Goal: Information Seeking & Learning: Check status

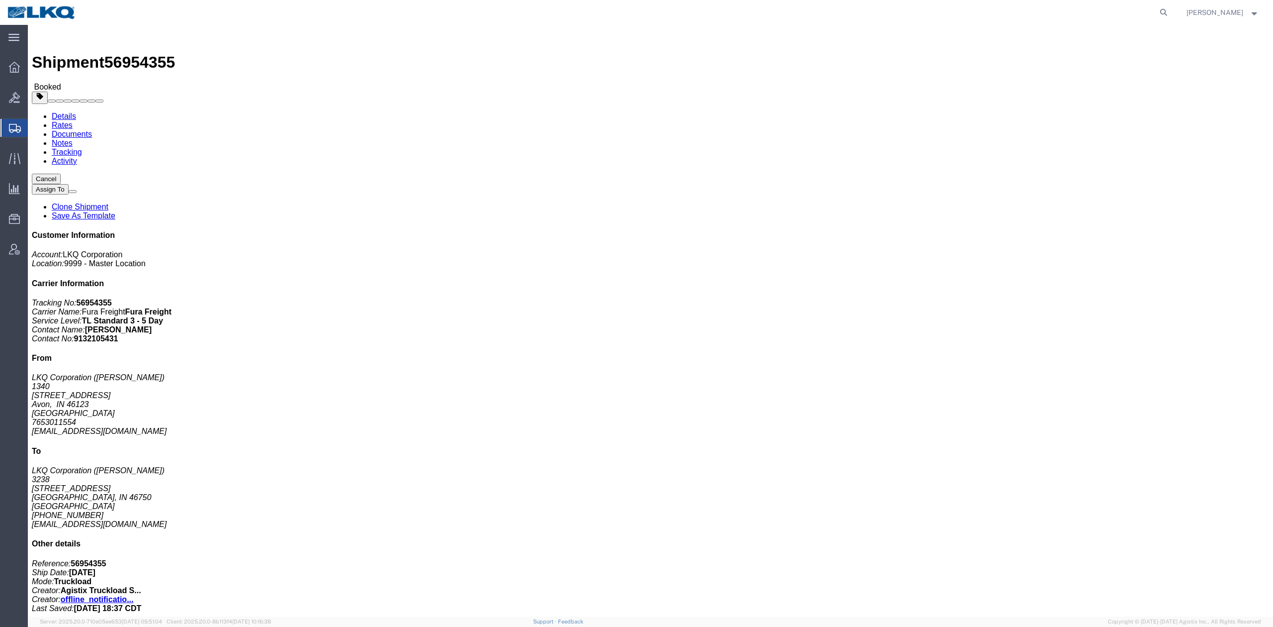
click at [0, 0] on span "Shipment Manager" at bounding box center [0, 0] width 0 height 0
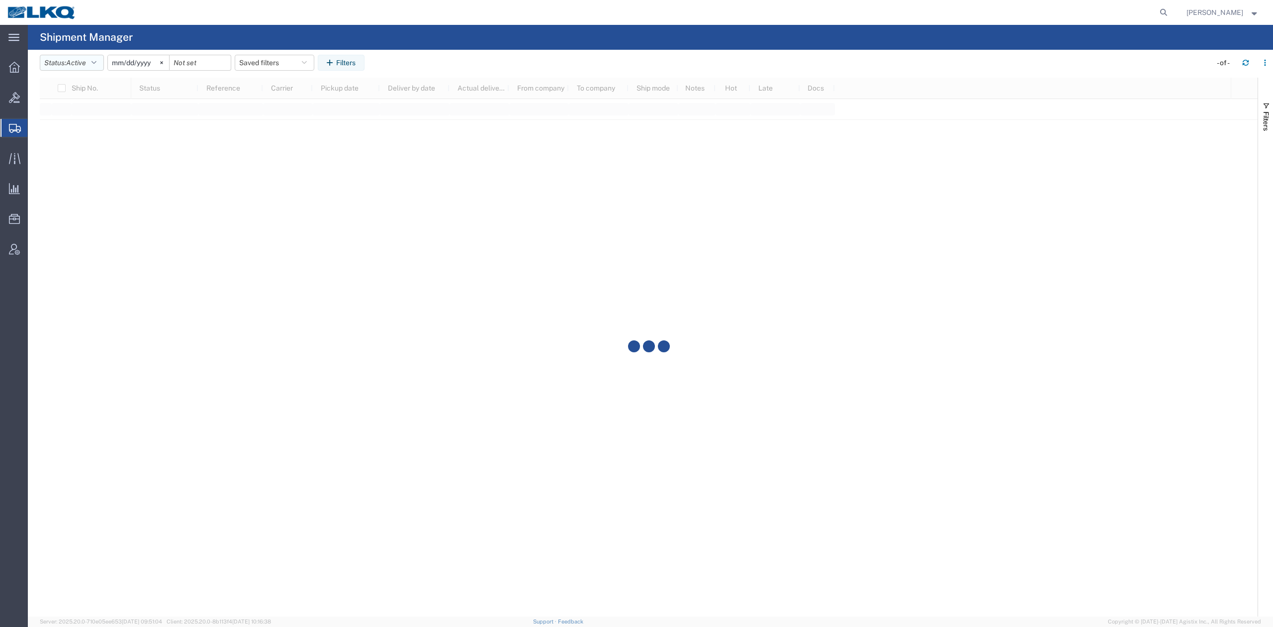
click at [97, 66] on icon "button" at bounding box center [94, 62] width 5 height 7
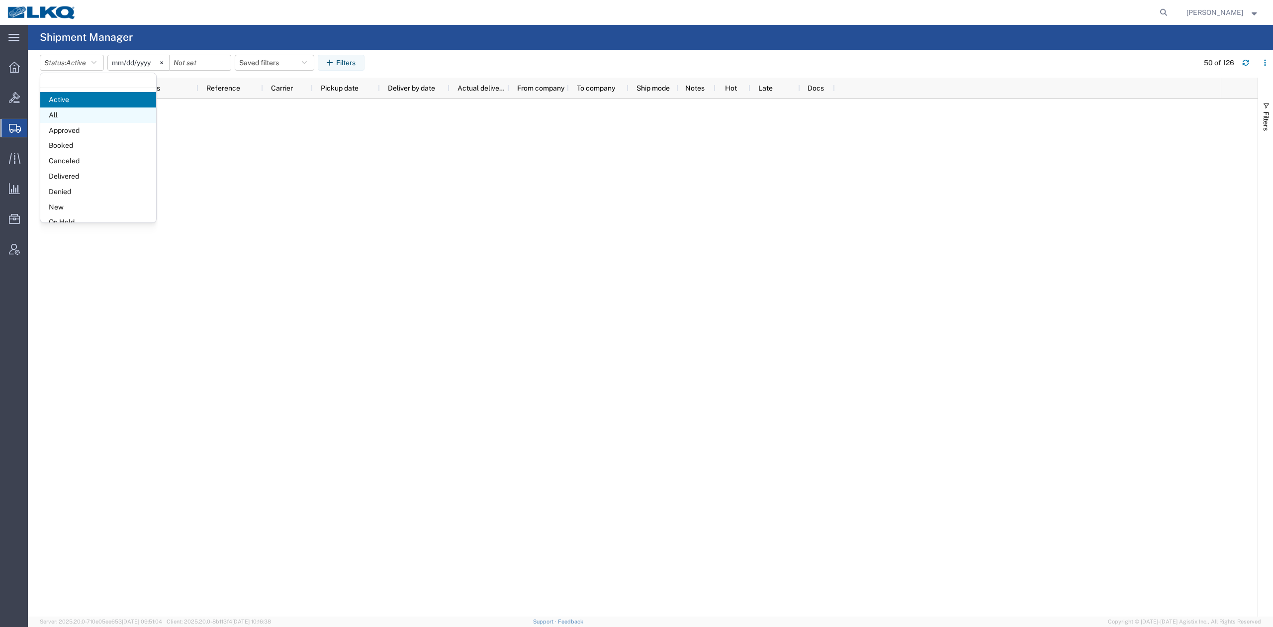
click at [78, 118] on span "All" at bounding box center [98, 114] width 116 height 15
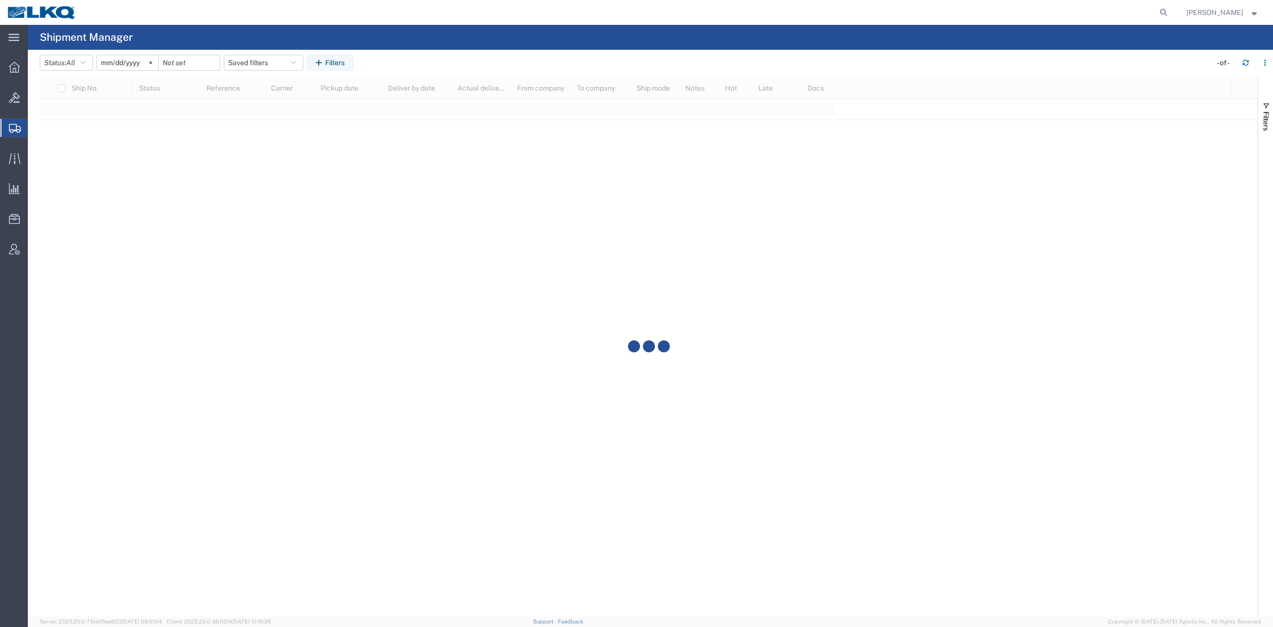
click at [128, 66] on input "2025-09-01" at bounding box center [127, 62] width 61 height 15
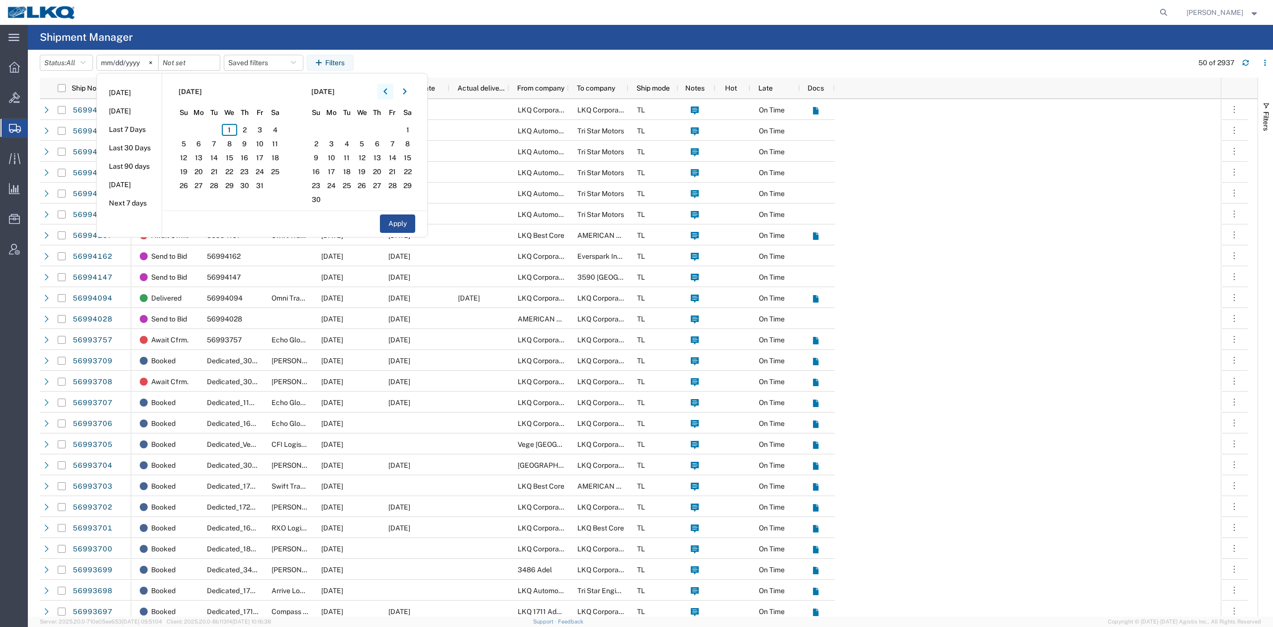
click at [388, 92] on icon "button" at bounding box center [386, 91] width 4 height 7
click at [217, 191] on span "30" at bounding box center [213, 186] width 15 height 12
click at [397, 144] on span "10" at bounding box center [392, 144] width 15 height 12
click at [398, 228] on button "Apply" at bounding box center [397, 223] width 35 height 18
type input "2025-09-30"
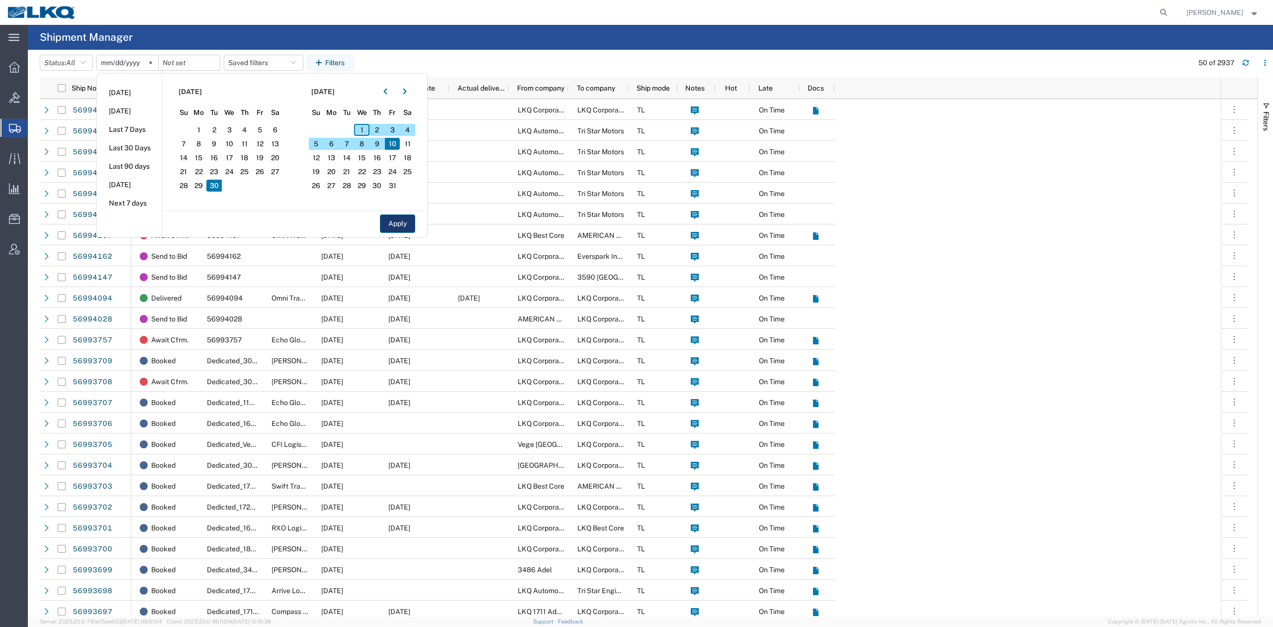
type input "2025-10-10"
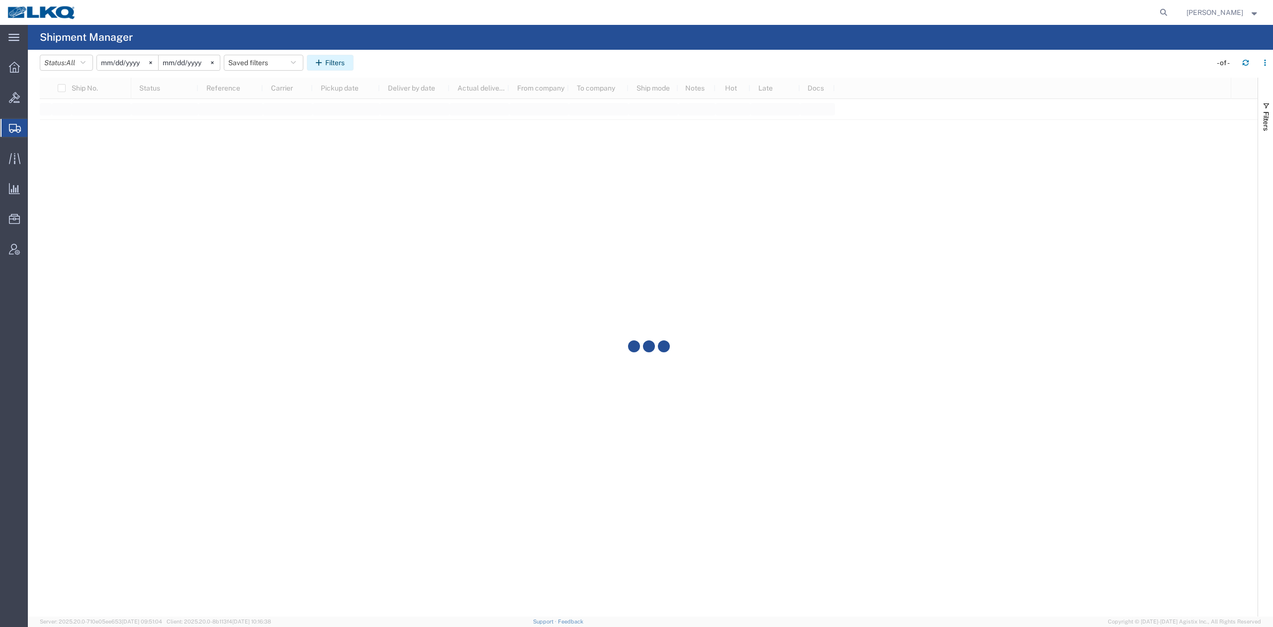
click at [342, 66] on button "Filters" at bounding box center [330, 63] width 47 height 16
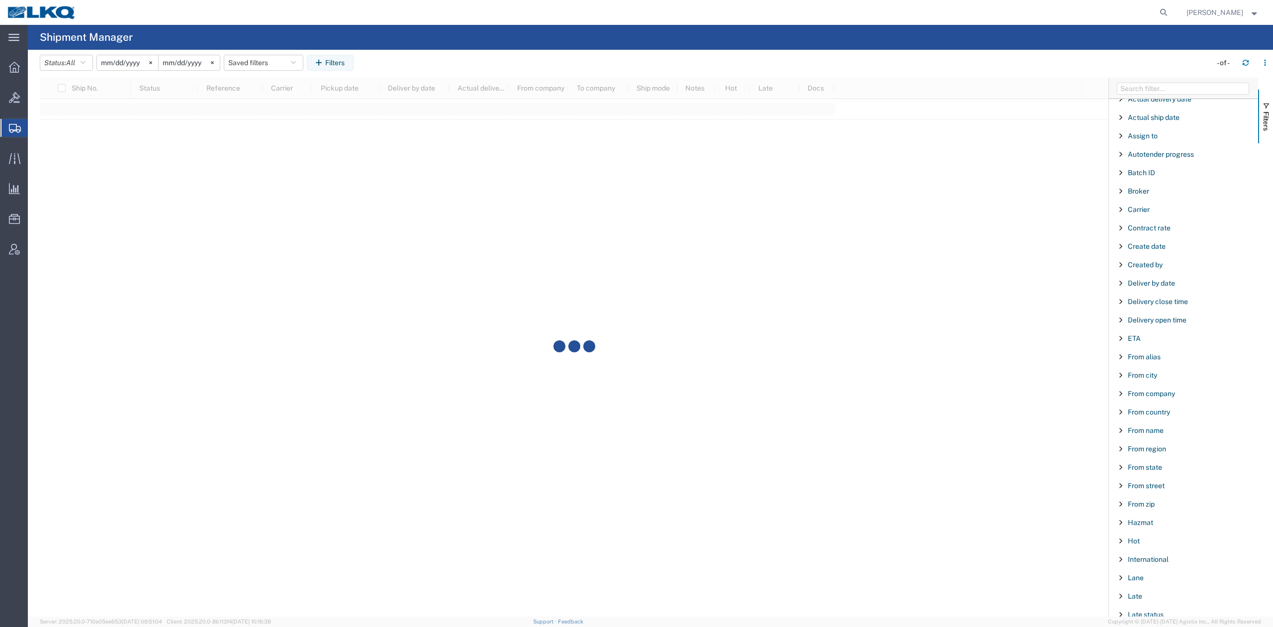
scroll to position [66, 0]
click at [1150, 362] on div "From city" at bounding box center [1183, 355] width 149 height 18
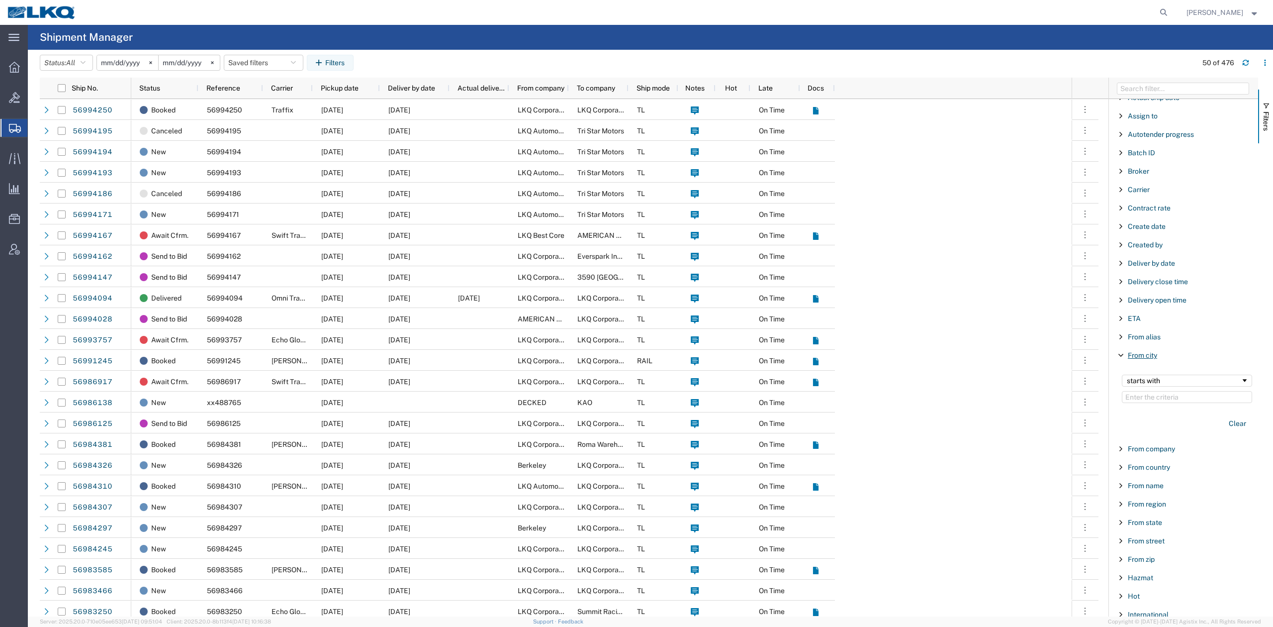
click at [1150, 358] on span "From city" at bounding box center [1142, 355] width 29 height 8
click at [1146, 359] on span "From city" at bounding box center [1142, 355] width 29 height 8
click at [1159, 396] on input "Filter Value" at bounding box center [1187, 397] width 130 height 12
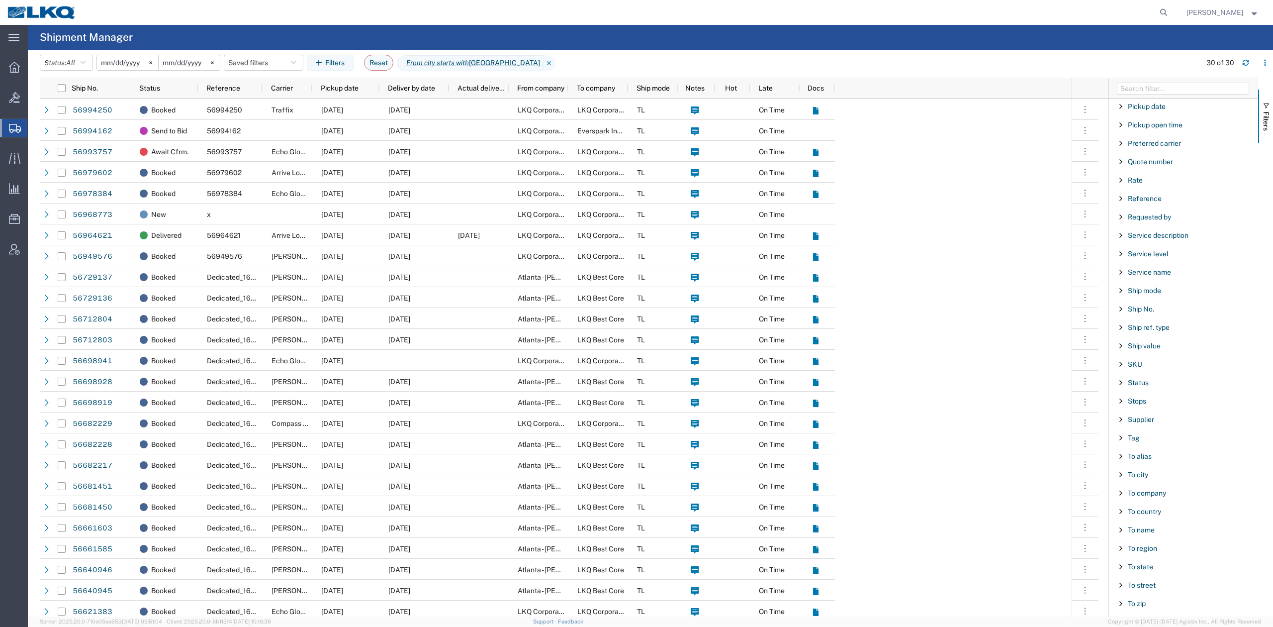
scroll to position [784, 0]
type input "atlanta"
click at [1139, 421] on span "To city" at bounding box center [1138, 423] width 20 height 8
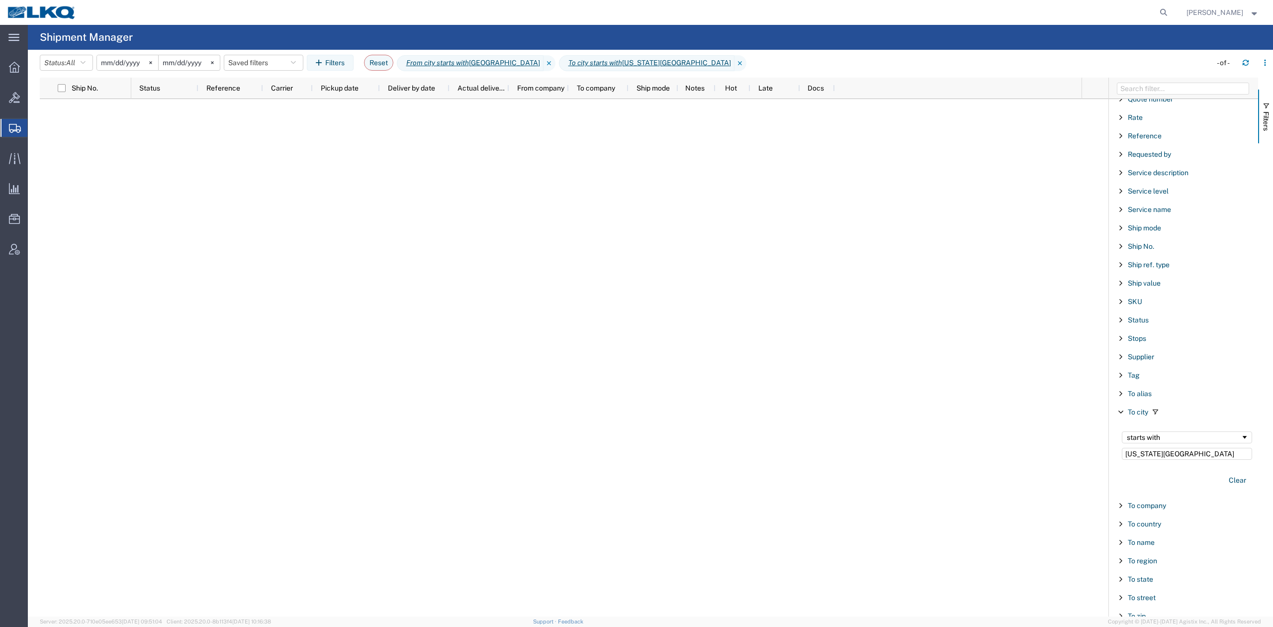
drag, startPoint x: 1178, startPoint y: 464, endPoint x: 1091, endPoint y: 464, distance: 87.1
click at [1091, 464] on div "Ship No. Status Reference Carrier Pickup date Deliver by date Actual delivery d…" at bounding box center [657, 347] width 1234 height 539
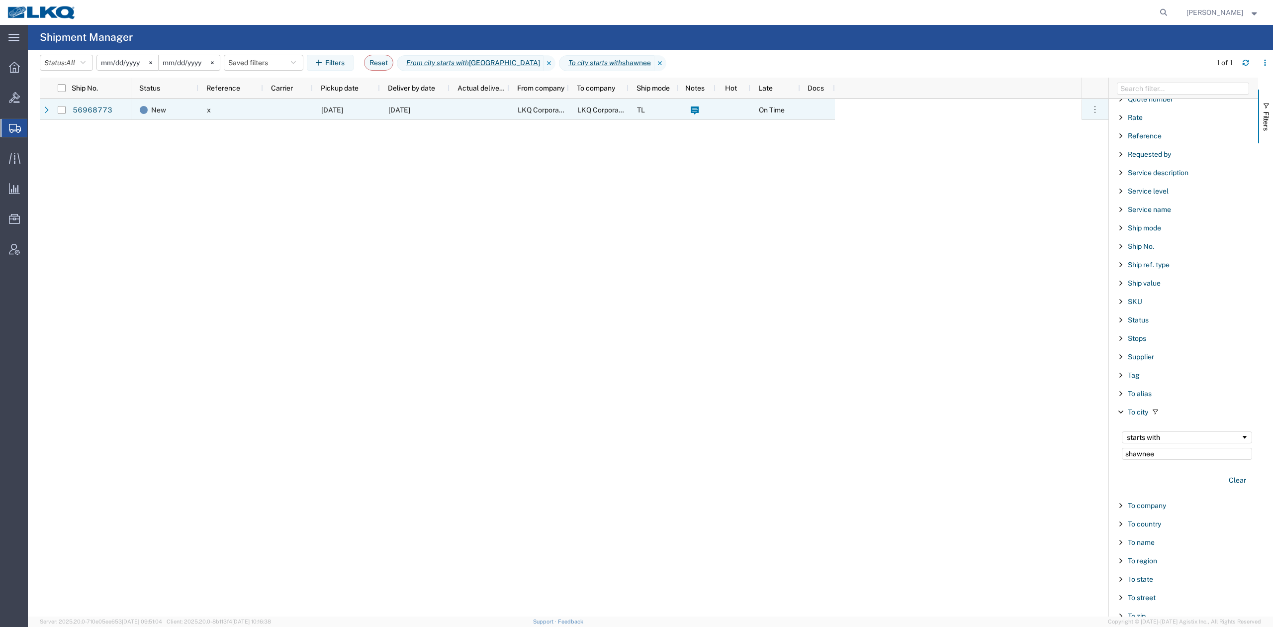
type input "shawnee"
click at [265, 116] on div at bounding box center [288, 109] width 50 height 21
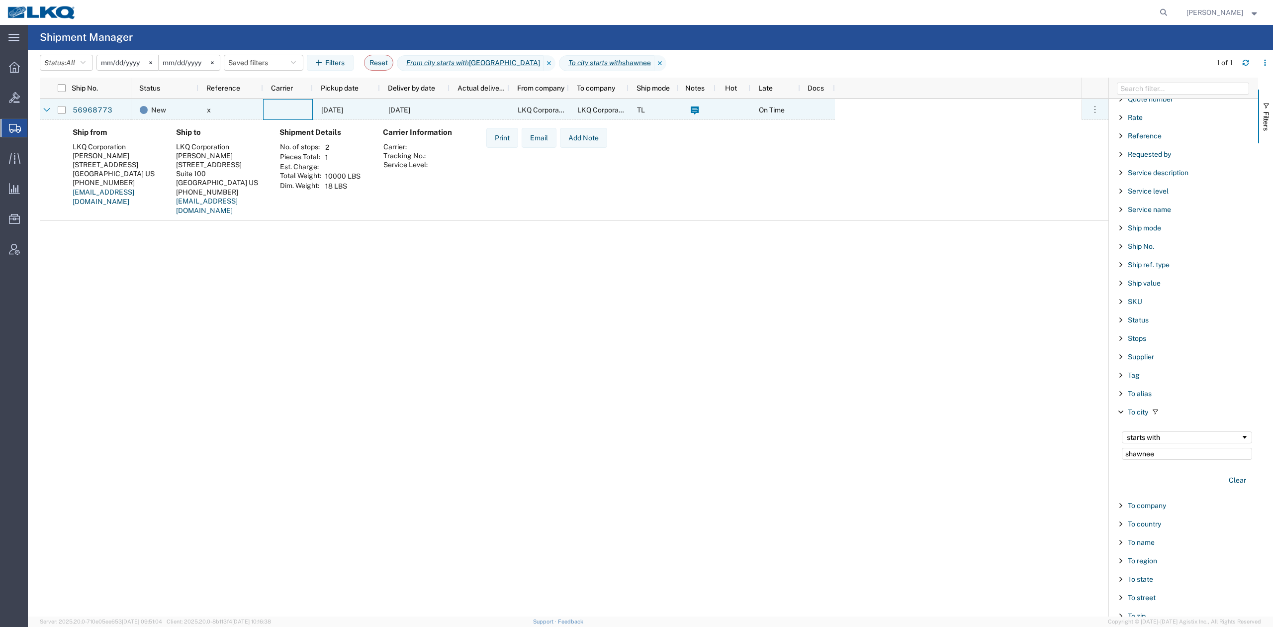
click at [265, 116] on div at bounding box center [288, 109] width 50 height 21
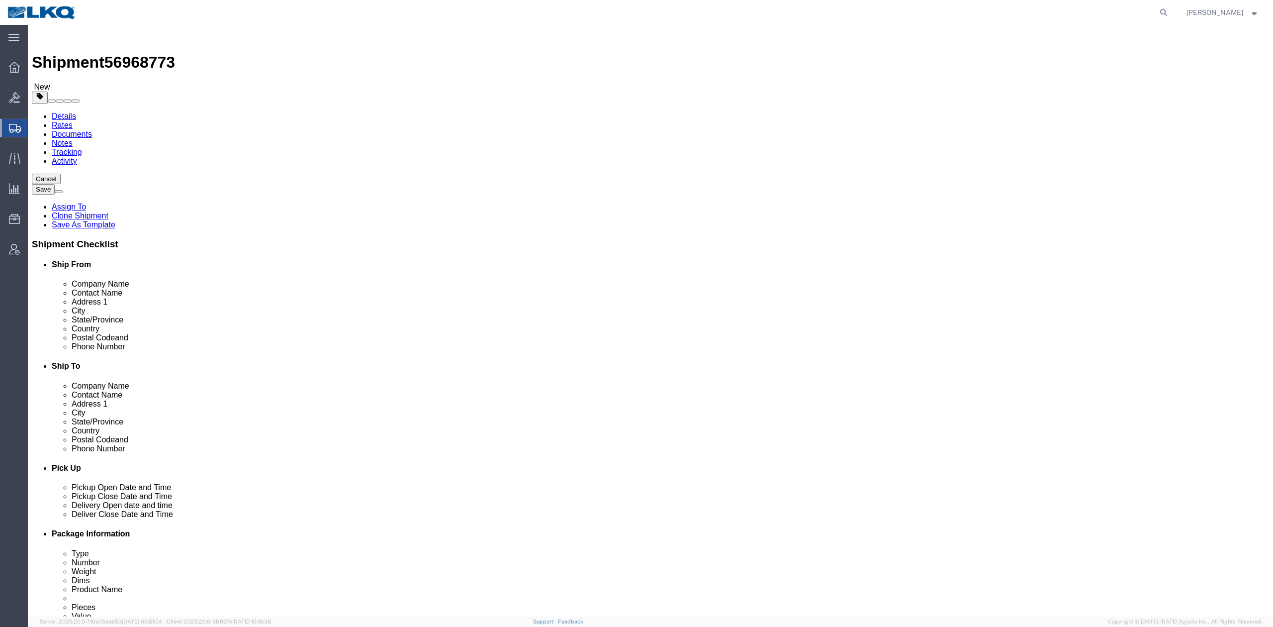
click link "Notes"
select select "27790"
select select "27738"
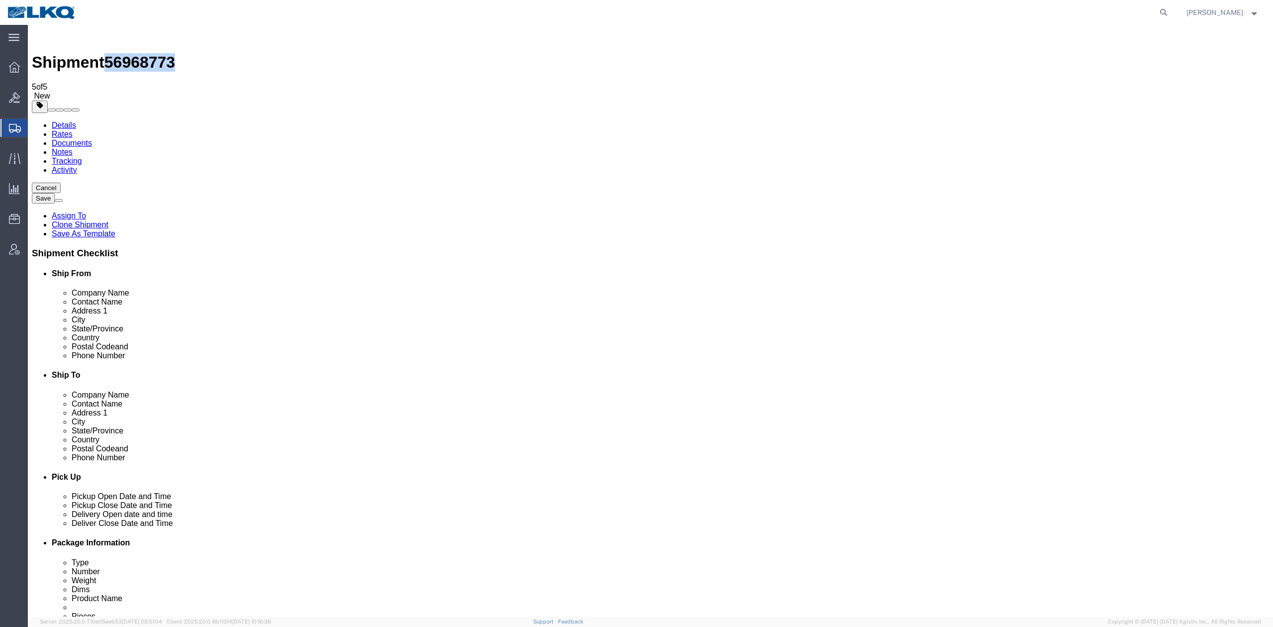
drag, startPoint x: 163, startPoint y: 38, endPoint x: 114, endPoint y: 42, distance: 49.4
click at [112, 53] on span "56968773" at bounding box center [139, 62] width 71 height 18
copy span "56968773"
click at [1171, 10] on icon at bounding box center [1164, 12] width 14 height 14
click at [1027, 18] on input "search" at bounding box center [1006, 12] width 302 height 24
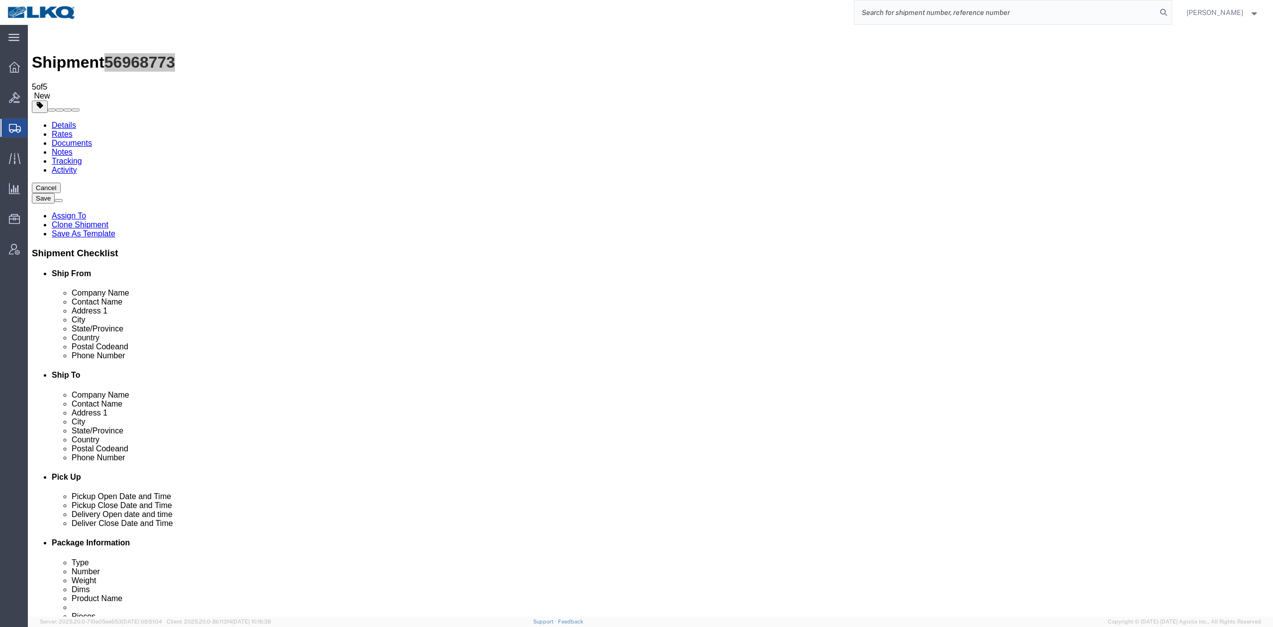
paste input "56993757"
type input "56993757"
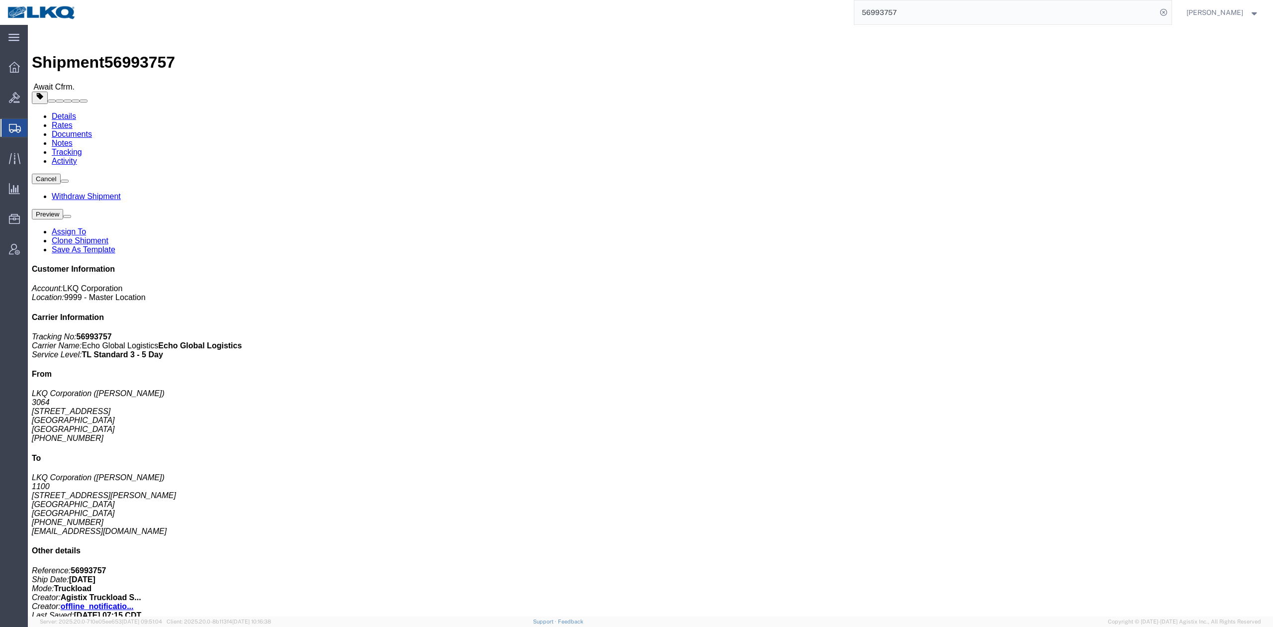
click link "Notes"
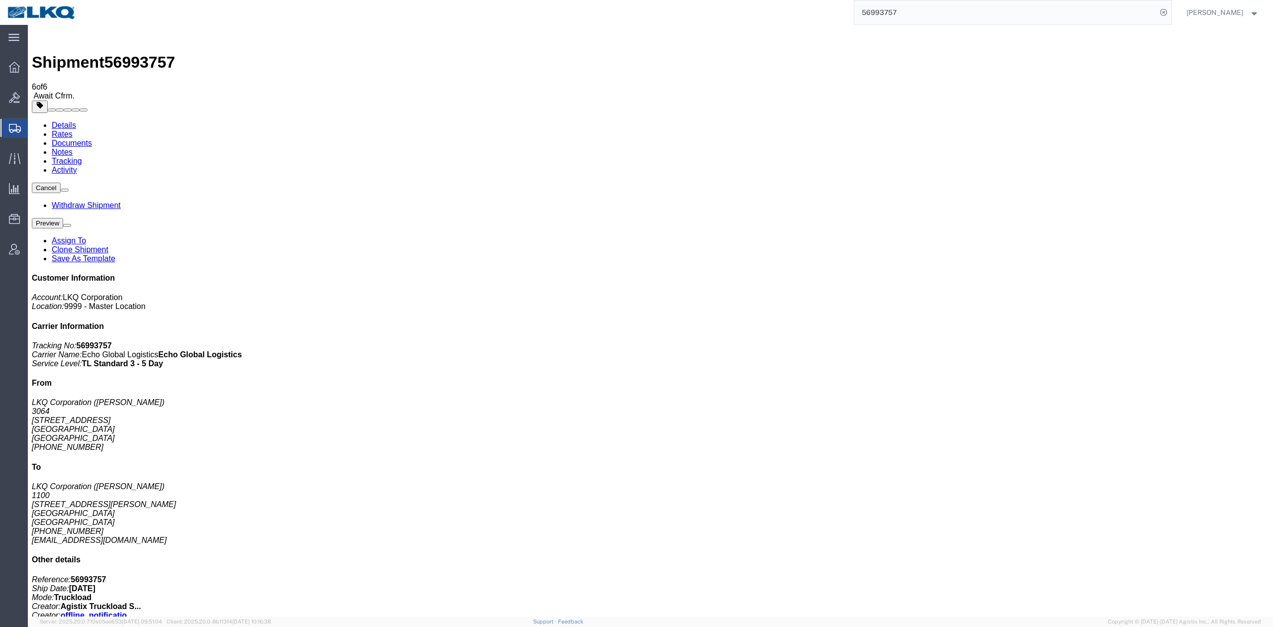
click at [73, 130] on link "Rates" at bounding box center [62, 134] width 21 height 8
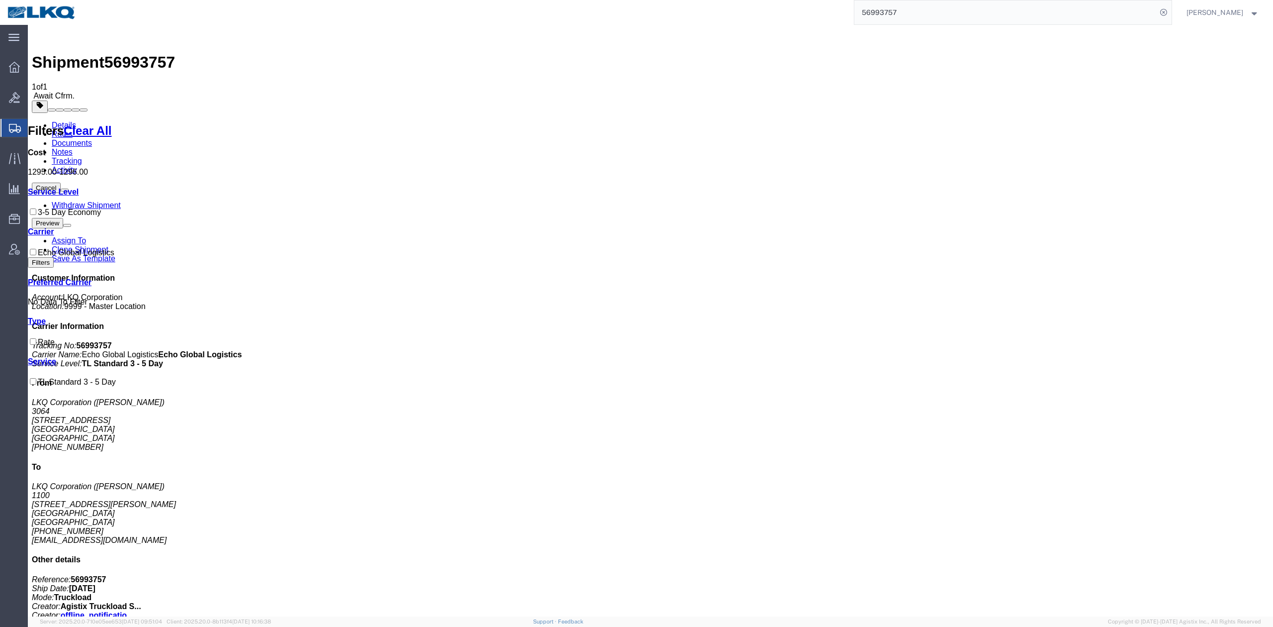
click at [59, 121] on link "Details" at bounding box center [64, 125] width 24 height 8
